Goal: Task Accomplishment & Management: Manage account settings

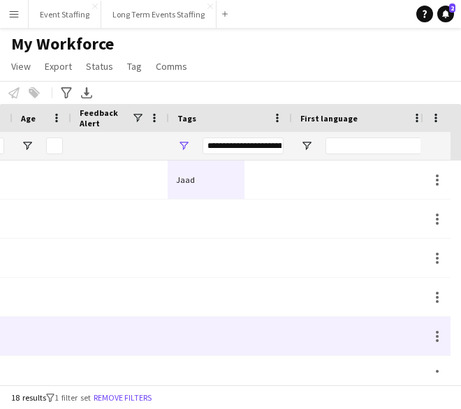
scroll to position [0, 1429]
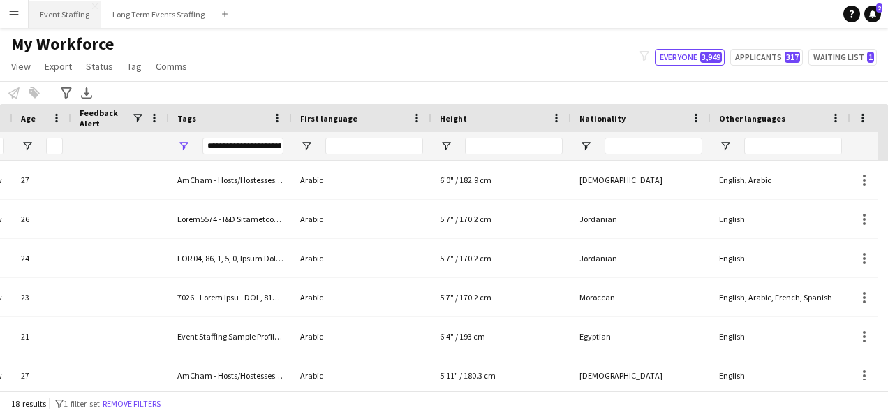
click at [61, 10] on button "Event Staffing Close" at bounding box center [65, 14] width 73 height 27
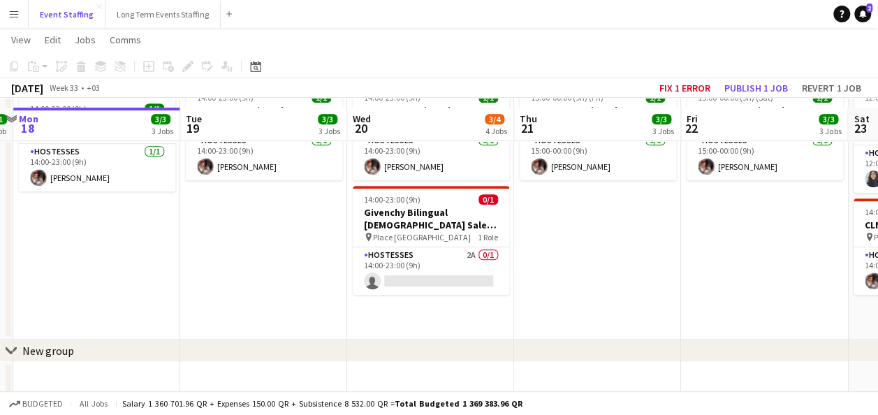
scroll to position [317, 0]
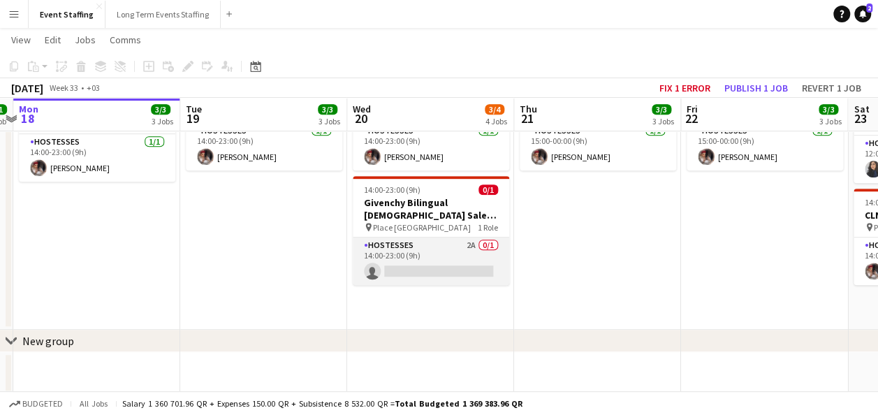
click at [415, 257] on app-card-role "Hostesses 2A 0/1 14:00-23:00 (9h) single-neutral-actions" at bounding box center [431, 260] width 156 height 47
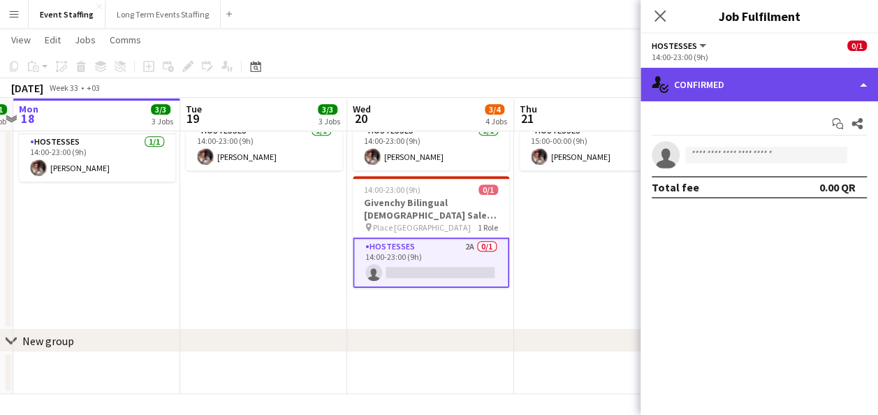
click at [460, 88] on div "single-neutral-actions-check-2 Confirmed" at bounding box center [758, 85] width 237 height 34
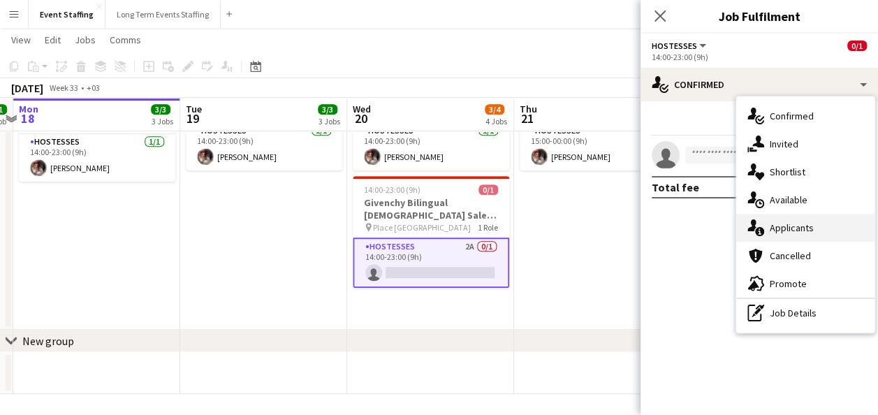
click at [460, 231] on div "single-neutral-actions-information Applicants" at bounding box center [805, 228] width 138 height 28
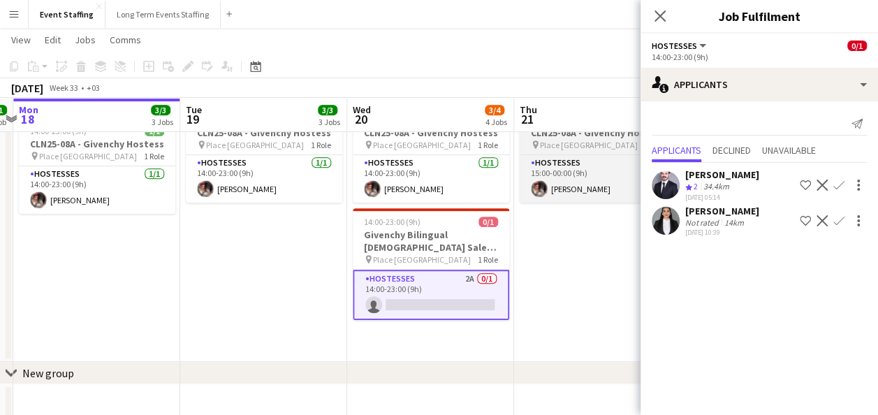
scroll to position [286, 0]
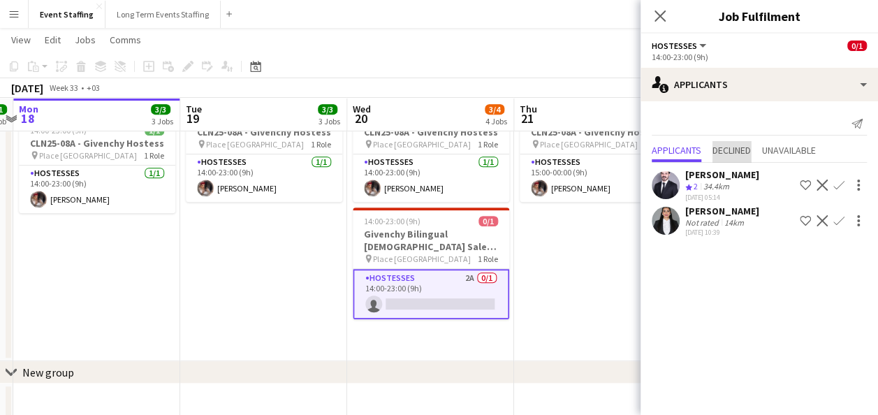
click at [460, 147] on span "Declined" at bounding box center [731, 150] width 38 height 10
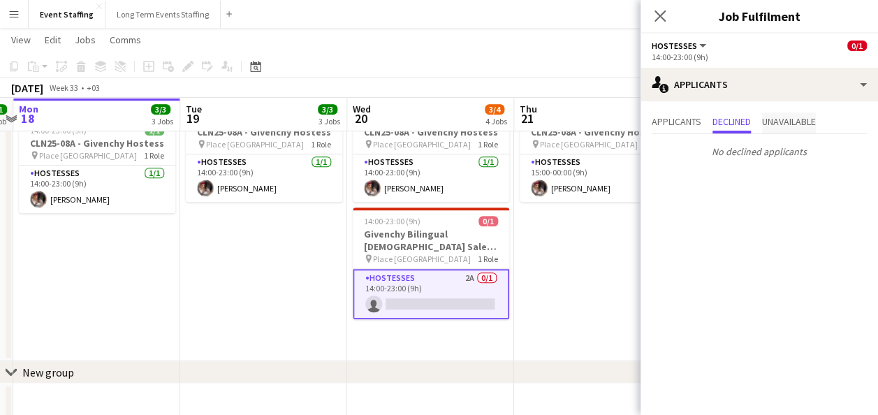
click at [460, 133] on span "Unavailable" at bounding box center [789, 122] width 54 height 21
click at [460, 126] on span "Applicants" at bounding box center [676, 122] width 50 height 10
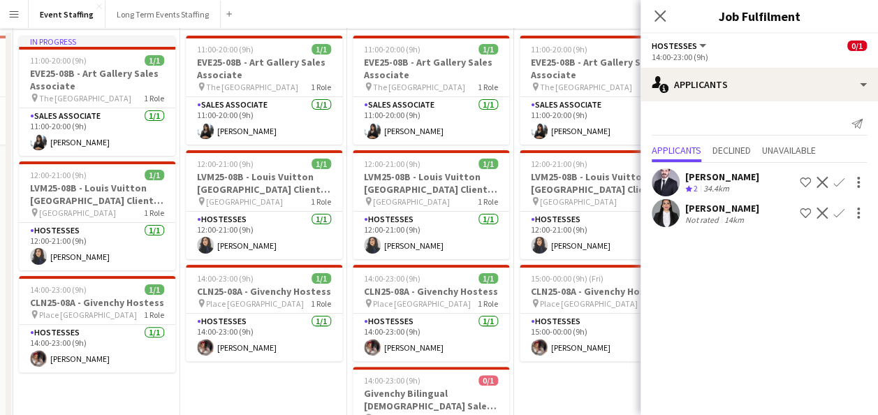
scroll to position [0, 0]
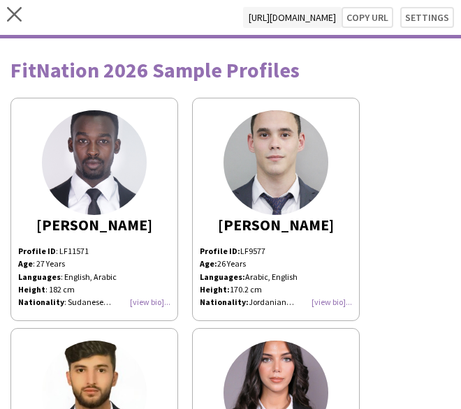
scroll to position [279, 0]
